Goal: Transaction & Acquisition: Purchase product/service

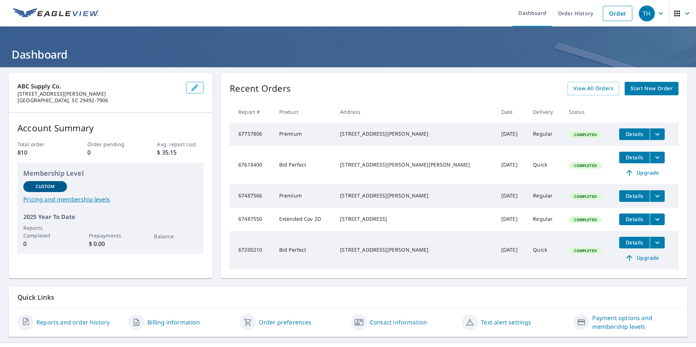
click at [632, 90] on span "Start New Order" at bounding box center [651, 88] width 42 height 9
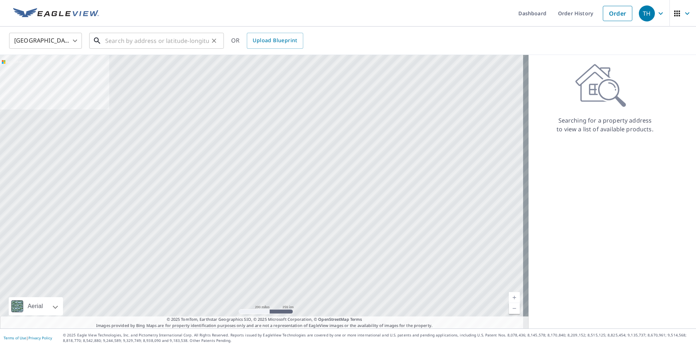
click at [142, 44] on input "text" at bounding box center [157, 41] width 104 height 20
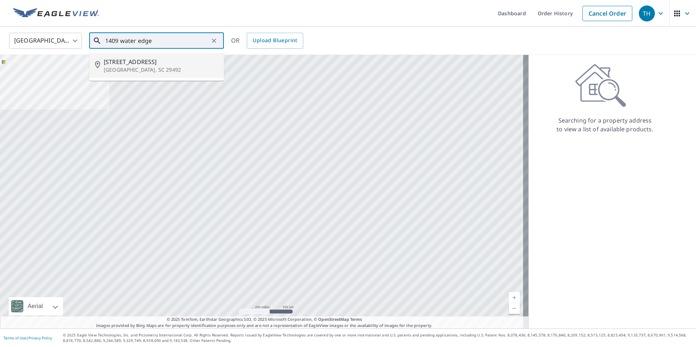
click at [114, 63] on span "[STREET_ADDRESS]" at bounding box center [161, 62] width 114 height 9
type input "[STREET_ADDRESS][PERSON_NAME]"
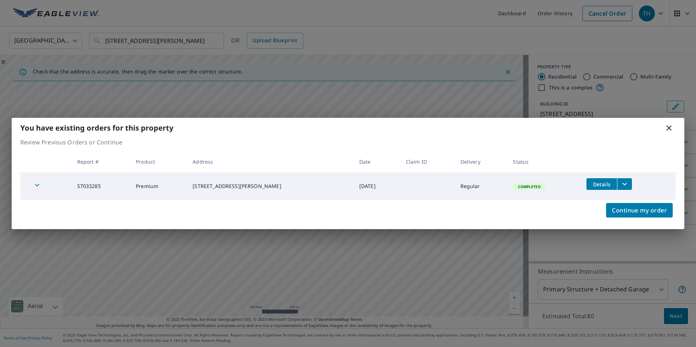
click at [669, 128] on icon at bounding box center [669, 128] width 5 height 5
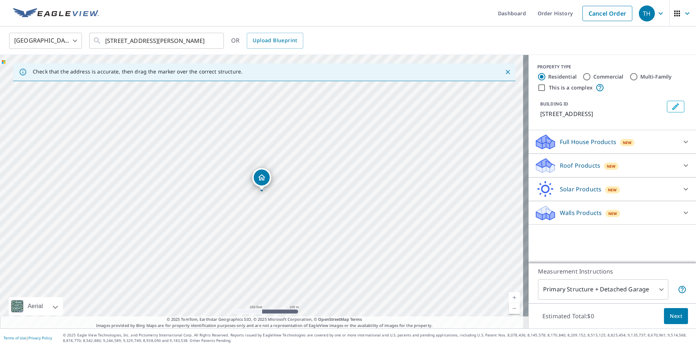
click at [664, 168] on div "Roof Products New" at bounding box center [605, 165] width 143 height 17
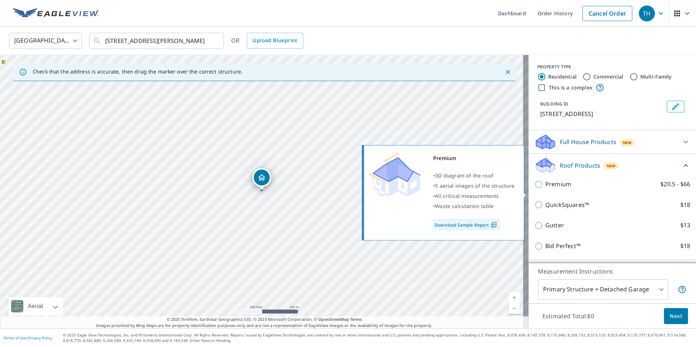
click at [534, 189] on input "Premium $20.5 - $66" at bounding box center [539, 184] width 11 height 9
checkbox input "true"
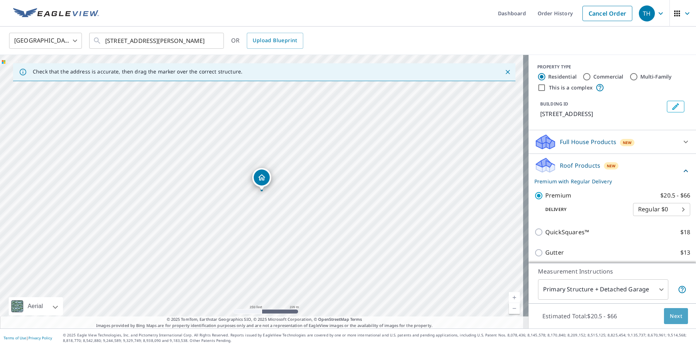
click at [670, 316] on span "Next" at bounding box center [676, 316] width 12 height 9
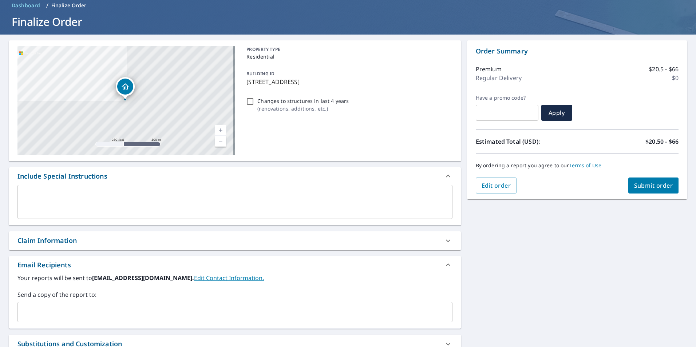
scroll to position [73, 0]
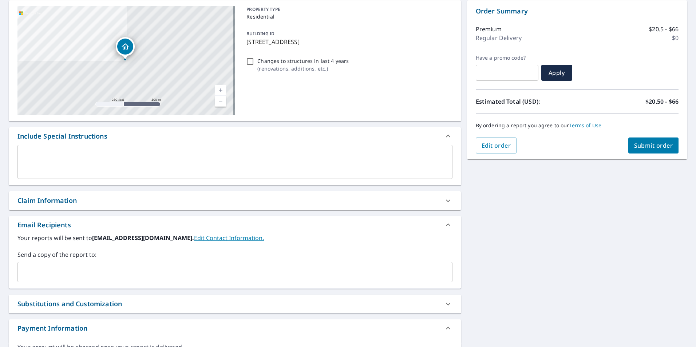
click at [44, 274] on input "text" at bounding box center [230, 272] width 418 height 14
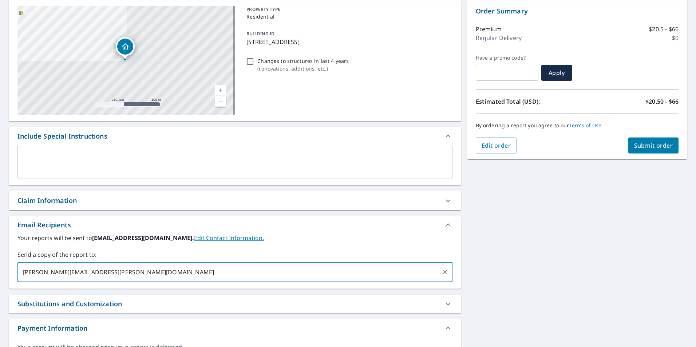
type input "[PERSON_NAME][EMAIL_ADDRESS][PERSON_NAME][DOMAIN_NAME]"
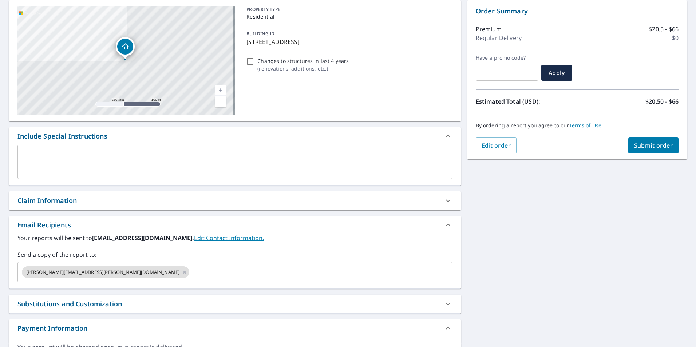
click at [634, 145] on span "Submit order" at bounding box center [653, 146] width 39 height 8
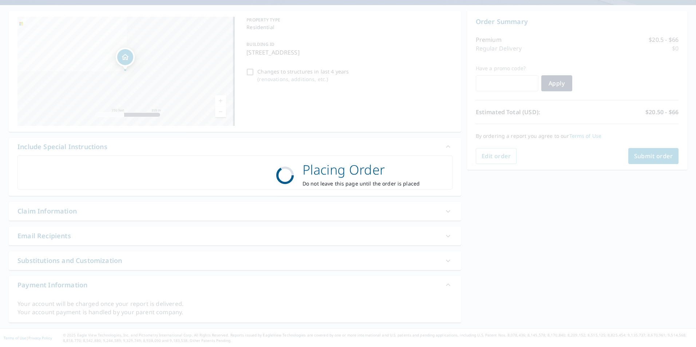
scroll to position [62, 0]
